Goal: Information Seeking & Learning: Learn about a topic

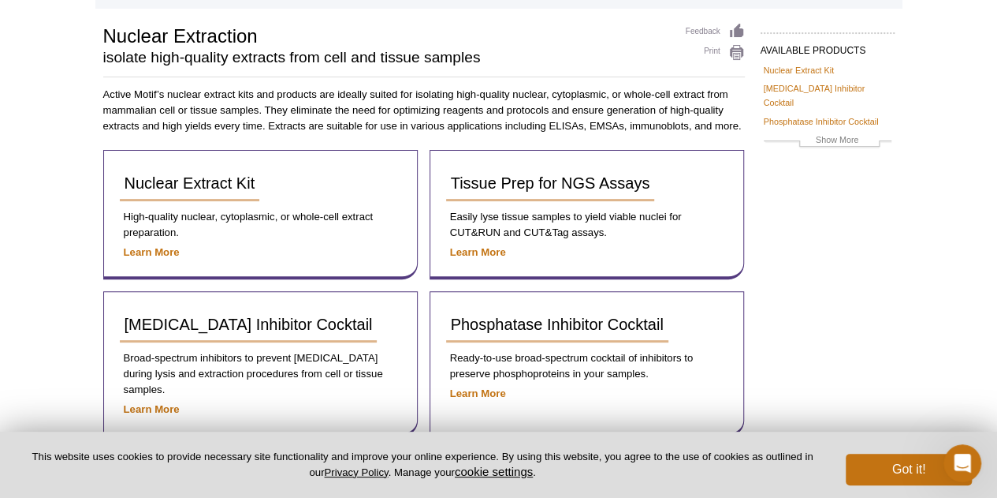
scroll to position [35, 0]
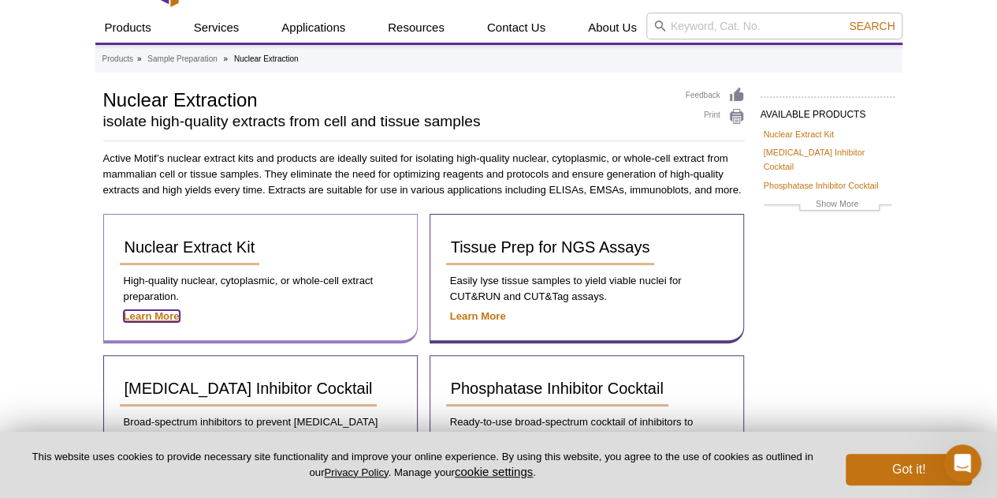
click at [147, 314] on strong "Learn More" at bounding box center [152, 316] width 56 height 12
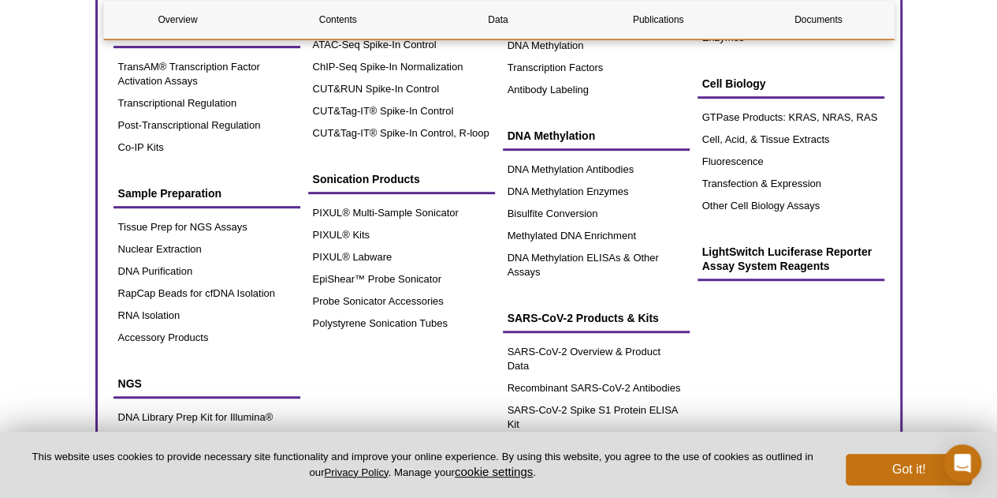
scroll to position [315, 0]
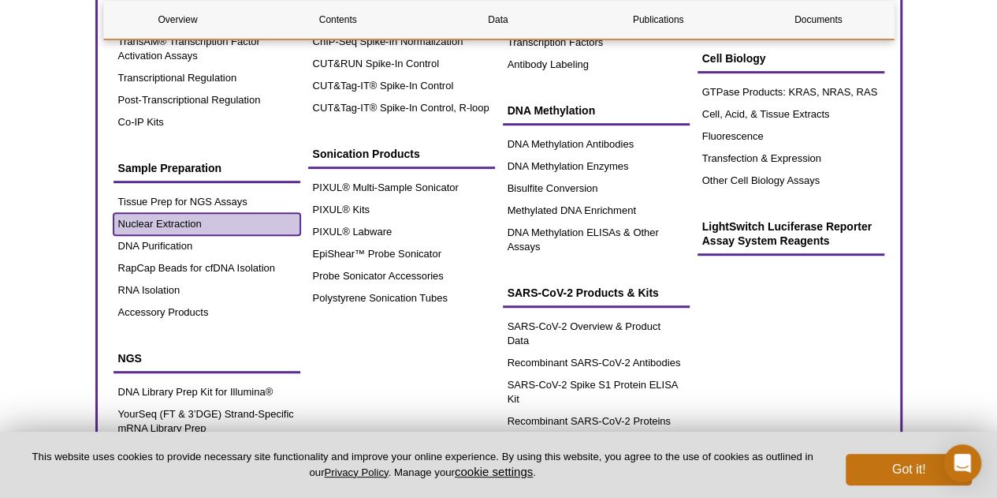
click at [164, 223] on link "Nuclear Extraction" at bounding box center [207, 224] width 187 height 22
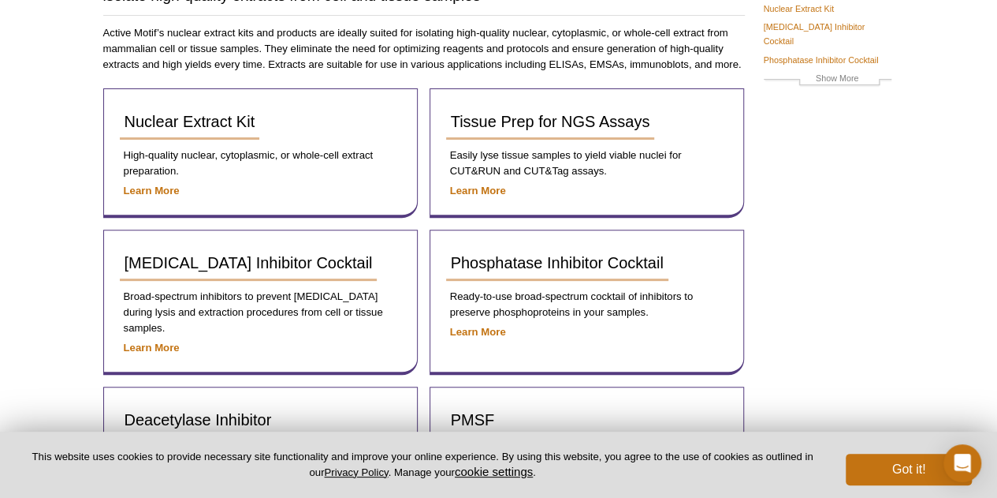
scroll to position [158, 0]
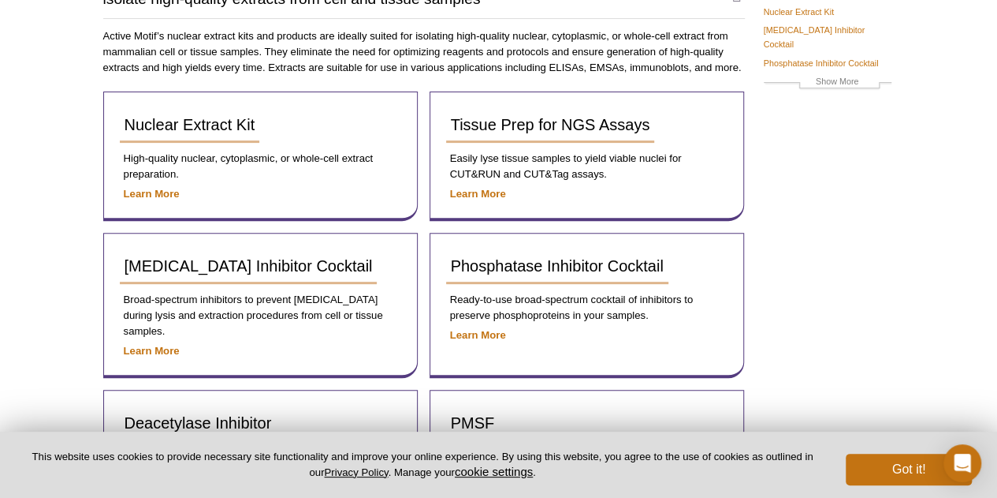
click at [869, 158] on div "AVAILABLE PRODUCTS Nuclear Extract Kit [MEDICAL_DATA] Inhibitor Cocktail Phosph…" at bounding box center [498, 250] width 807 height 570
